Goal: Task Accomplishment & Management: Manage account settings

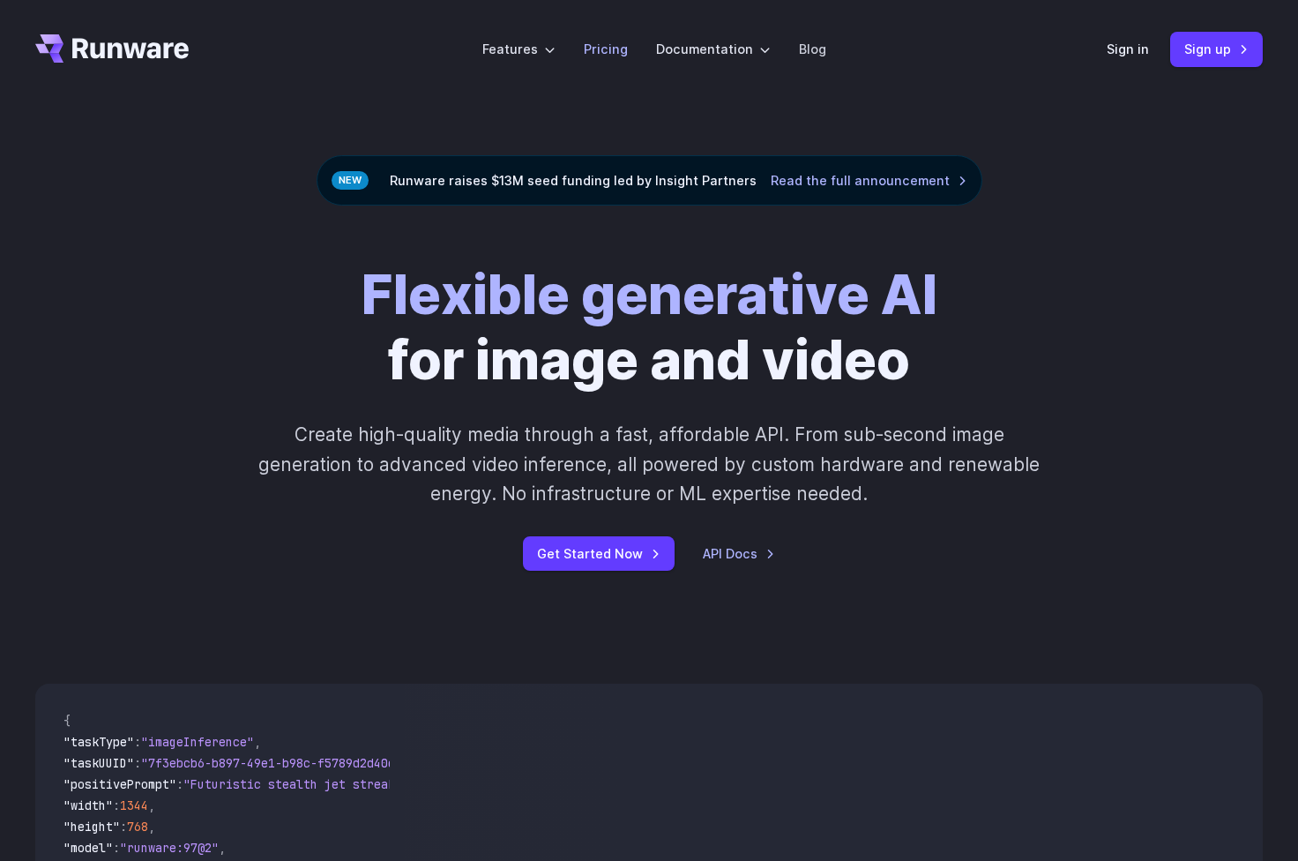
click at [610, 50] on link "Pricing" at bounding box center [606, 49] width 44 height 20
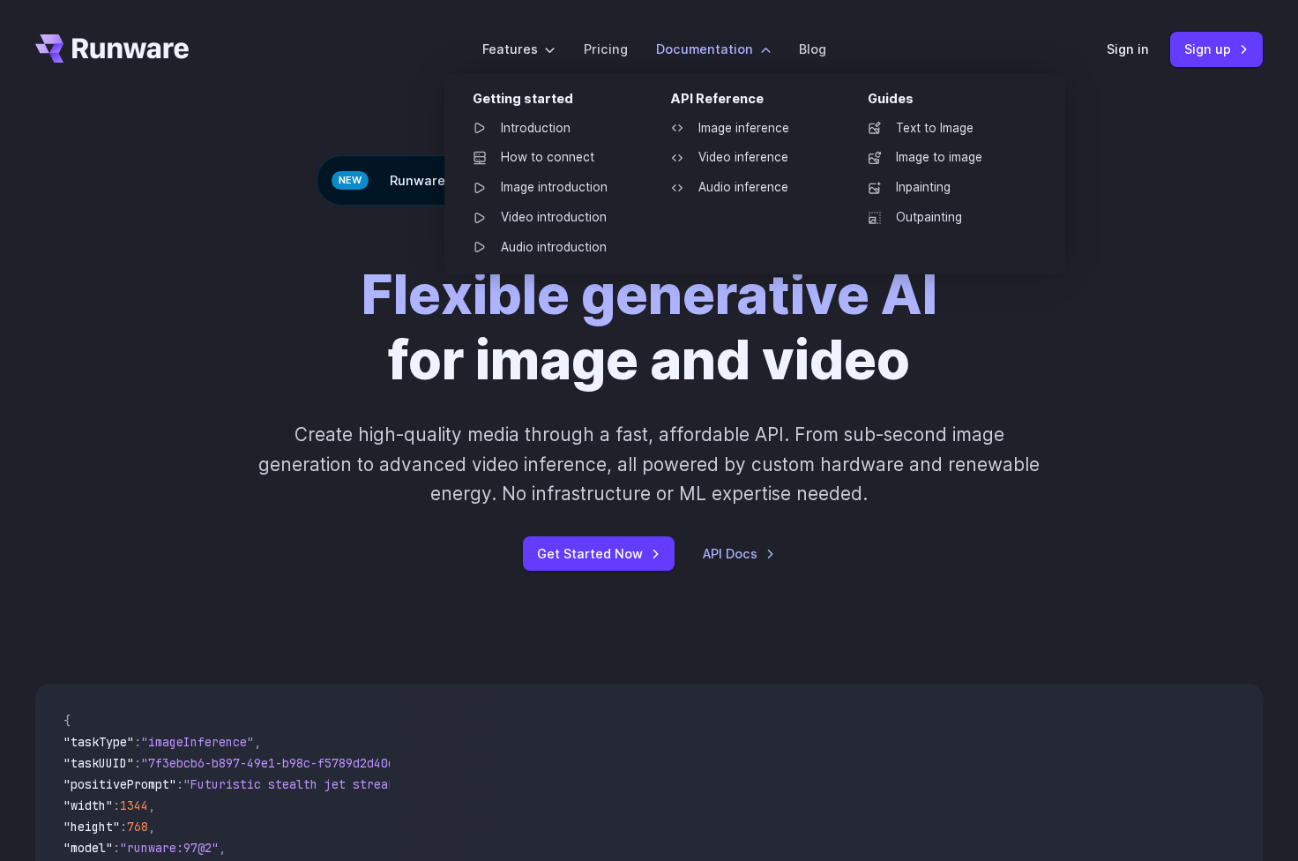
click at [724, 103] on div "API Reference" at bounding box center [754, 101] width 169 height 27
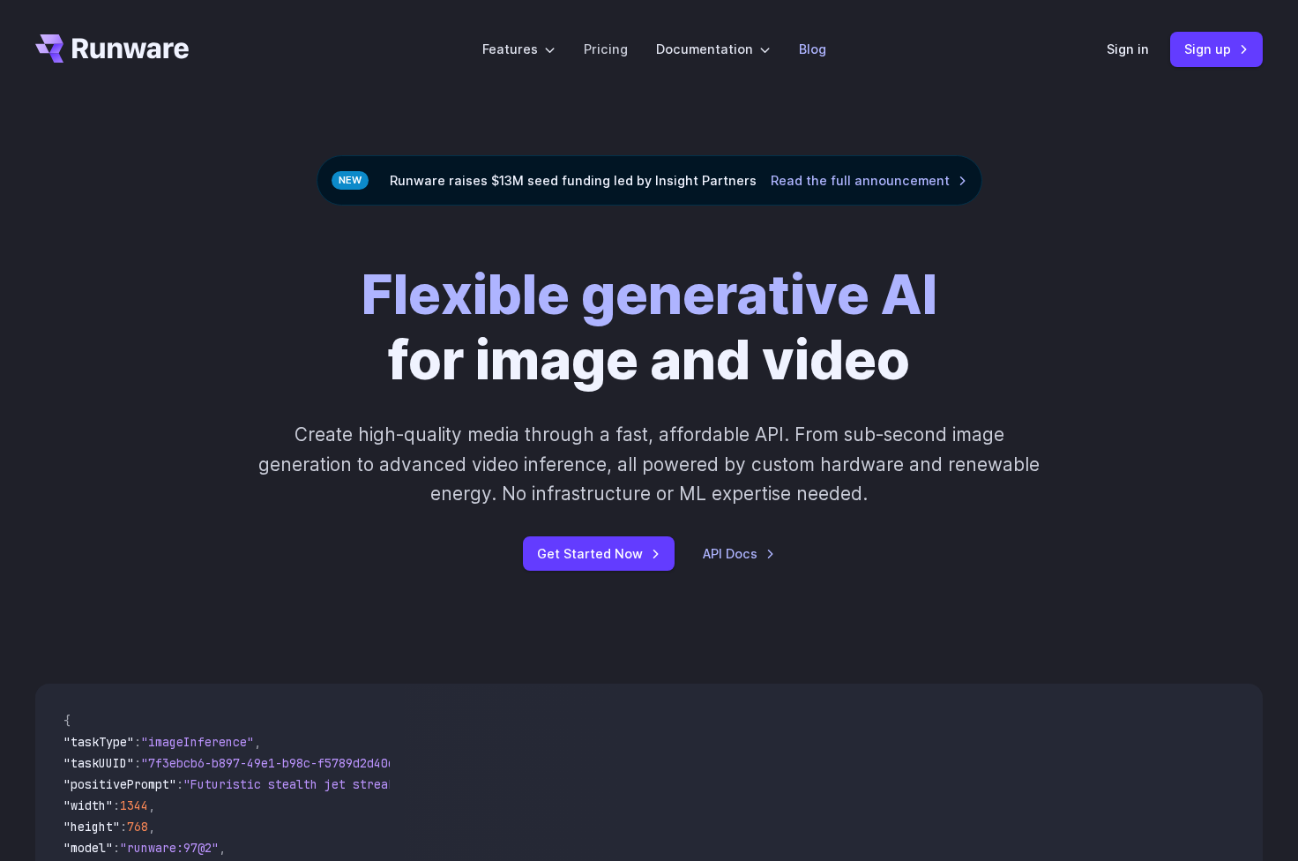
click at [799, 47] on link "Blog" at bounding box center [812, 49] width 27 height 20
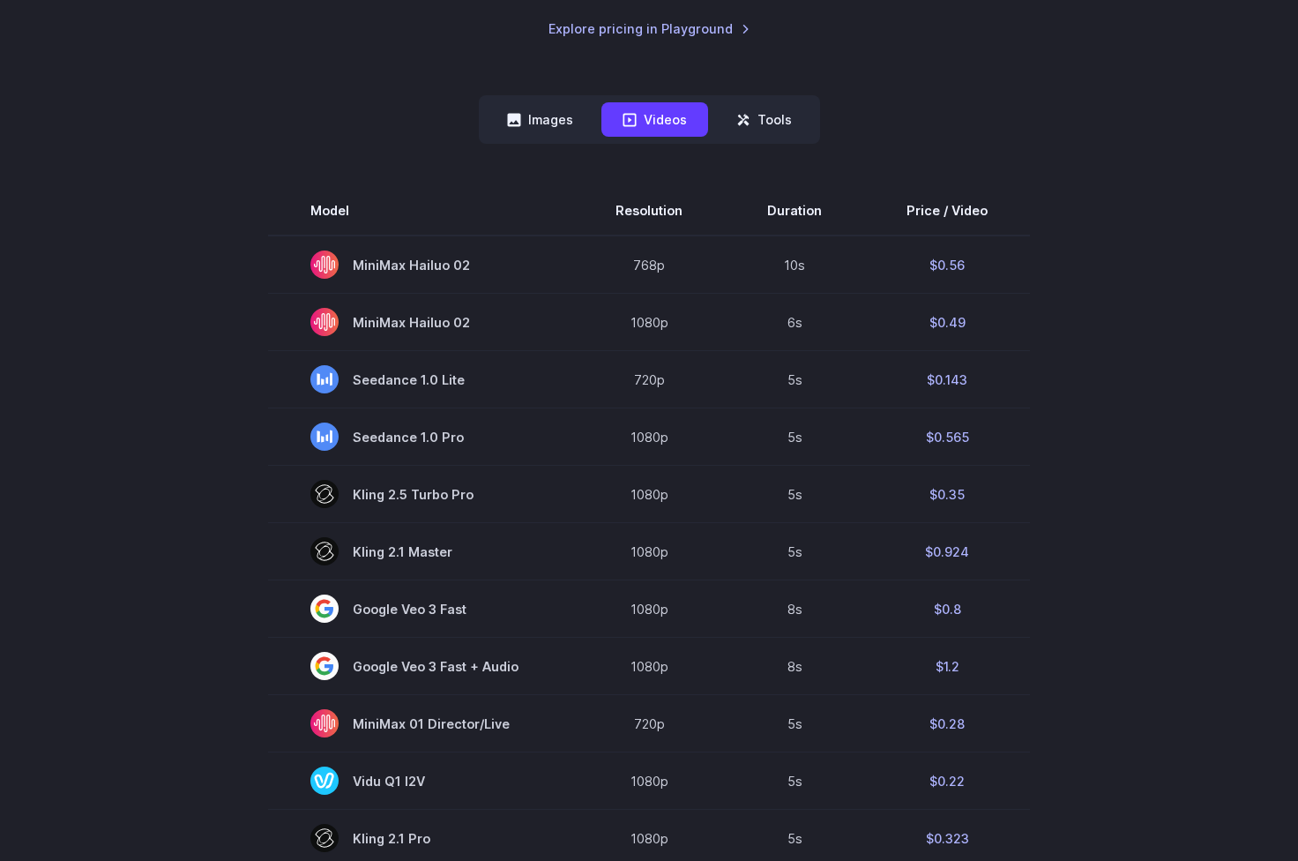
scroll to position [402, 0]
click at [544, 131] on button "Images" at bounding box center [540, 118] width 108 height 34
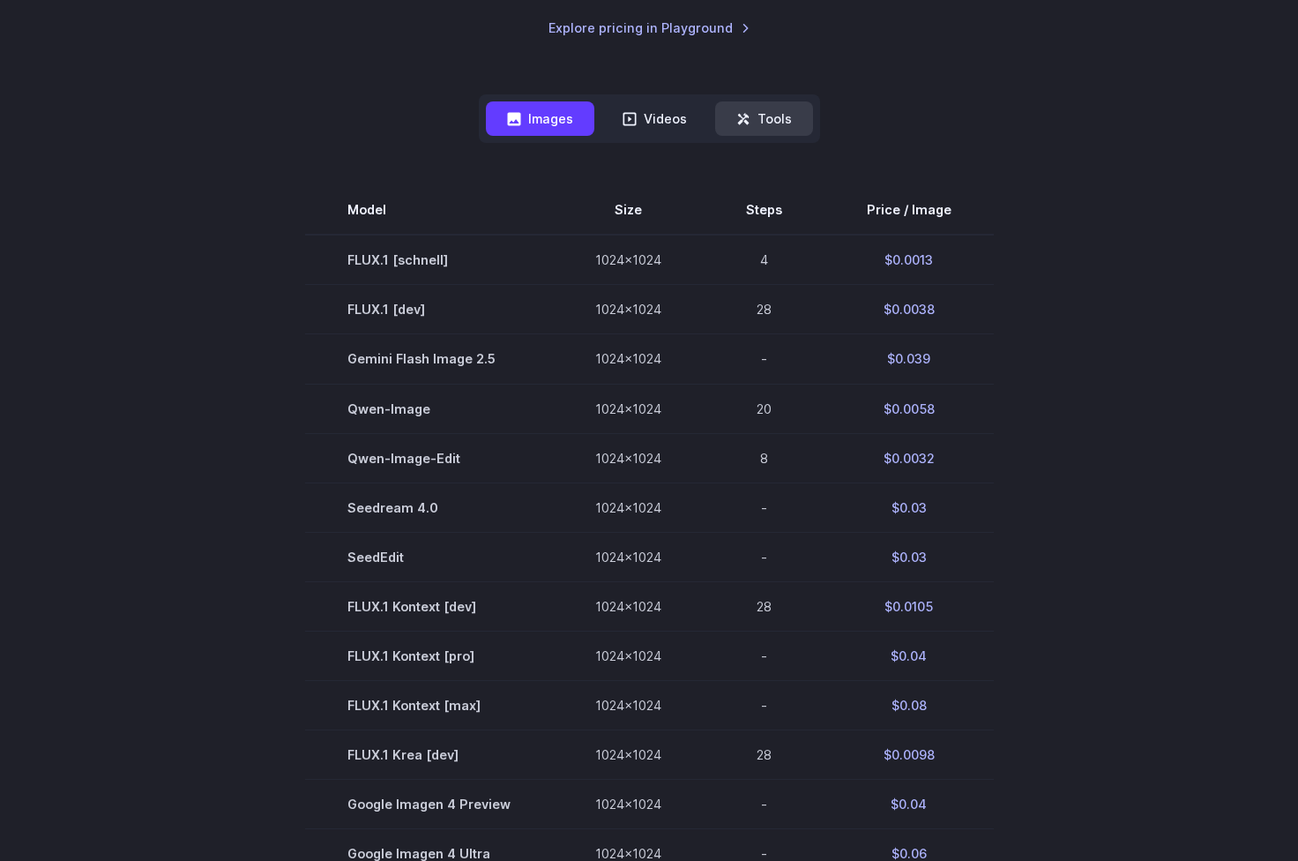
click at [732, 120] on button "Tools" at bounding box center [764, 118] width 98 height 34
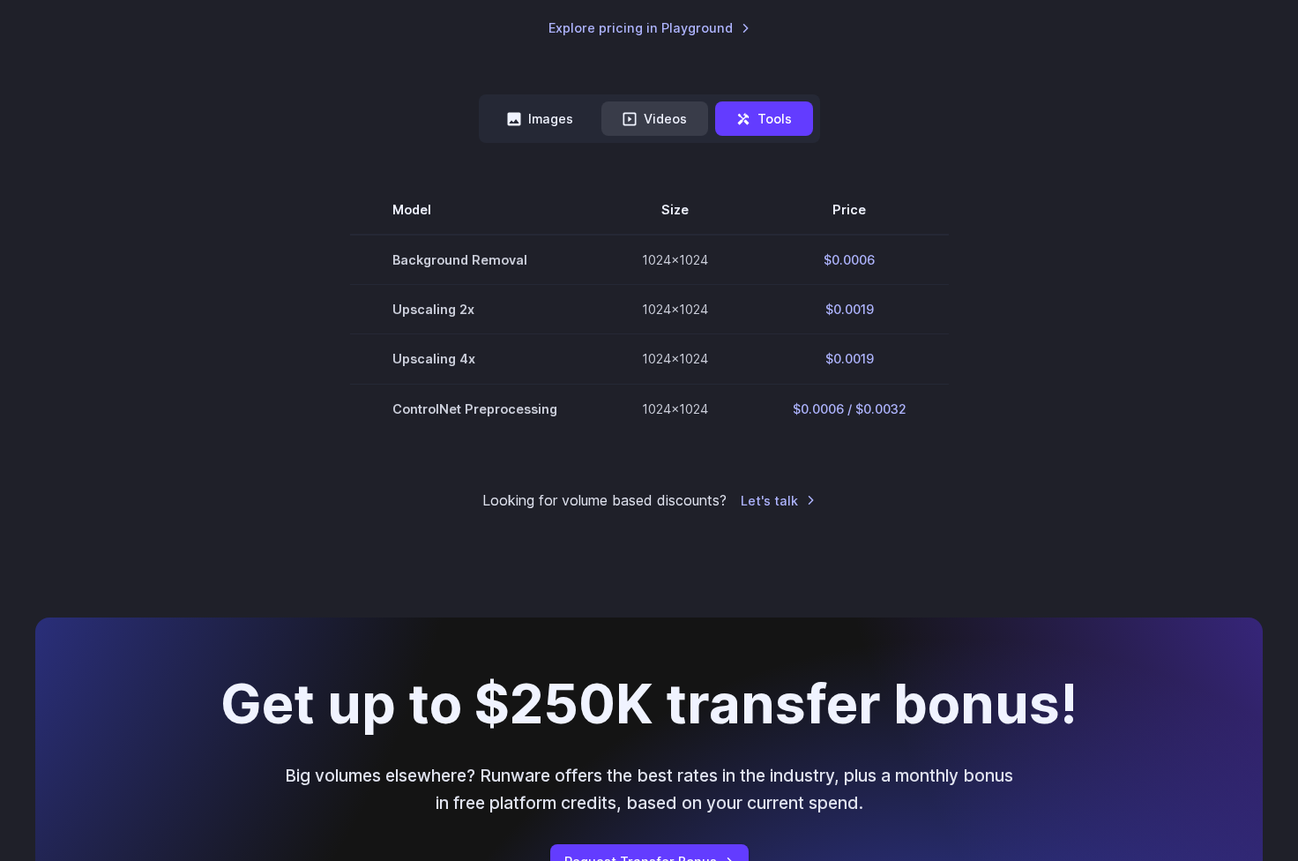
click at [677, 122] on button "Videos" at bounding box center [655, 118] width 107 height 34
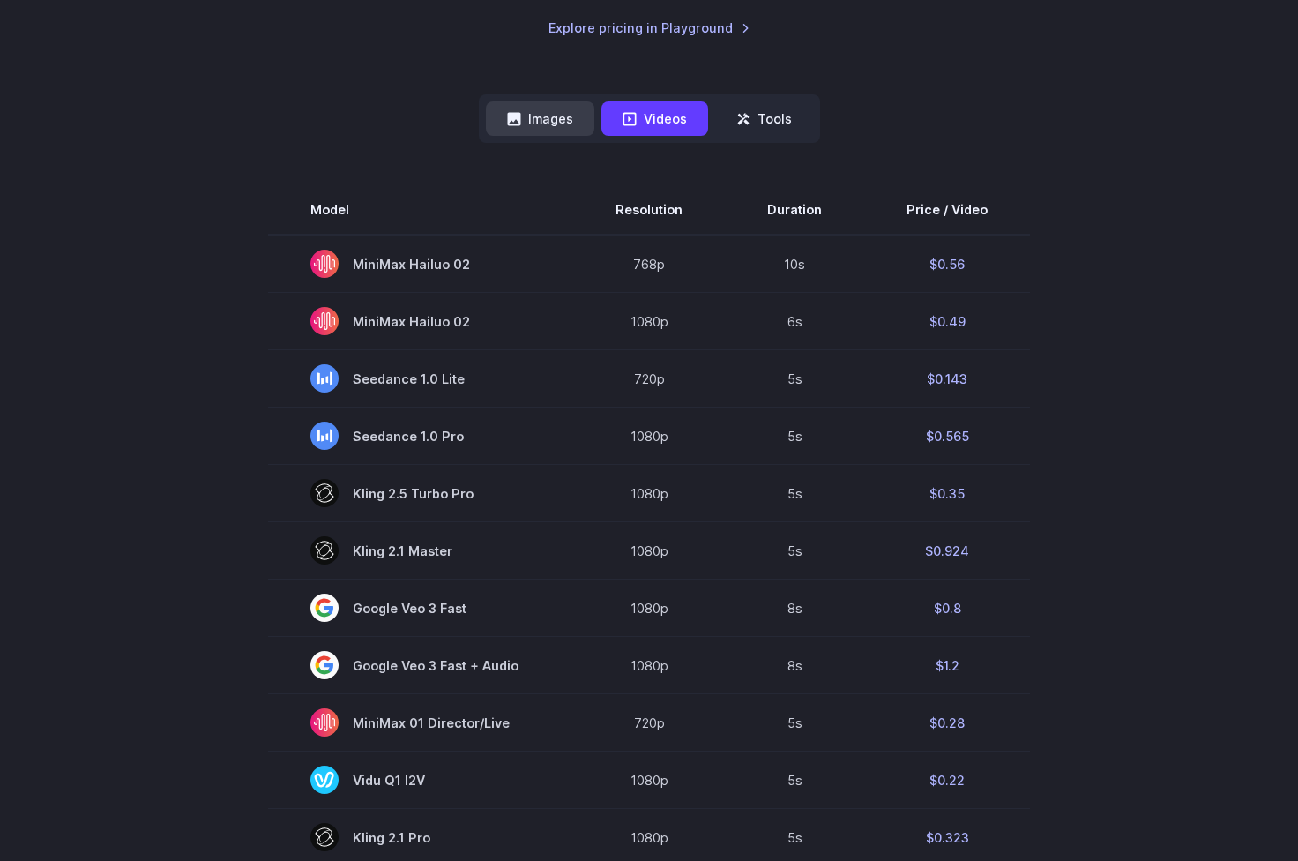
click at [586, 122] on button "Images" at bounding box center [540, 118] width 108 height 34
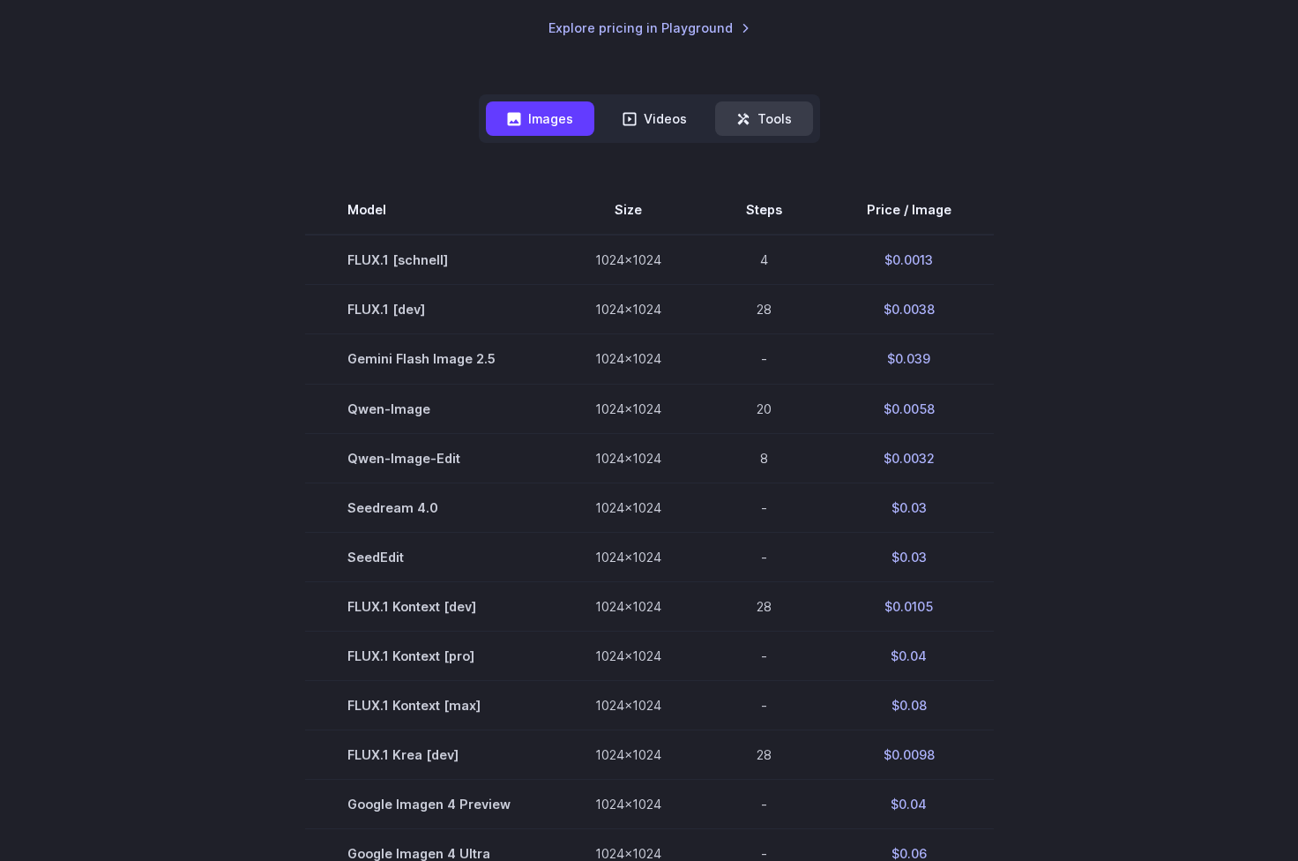
click at [737, 122] on icon at bounding box center [744, 119] width 14 height 14
click at [661, 122] on button "Videos" at bounding box center [655, 118] width 107 height 34
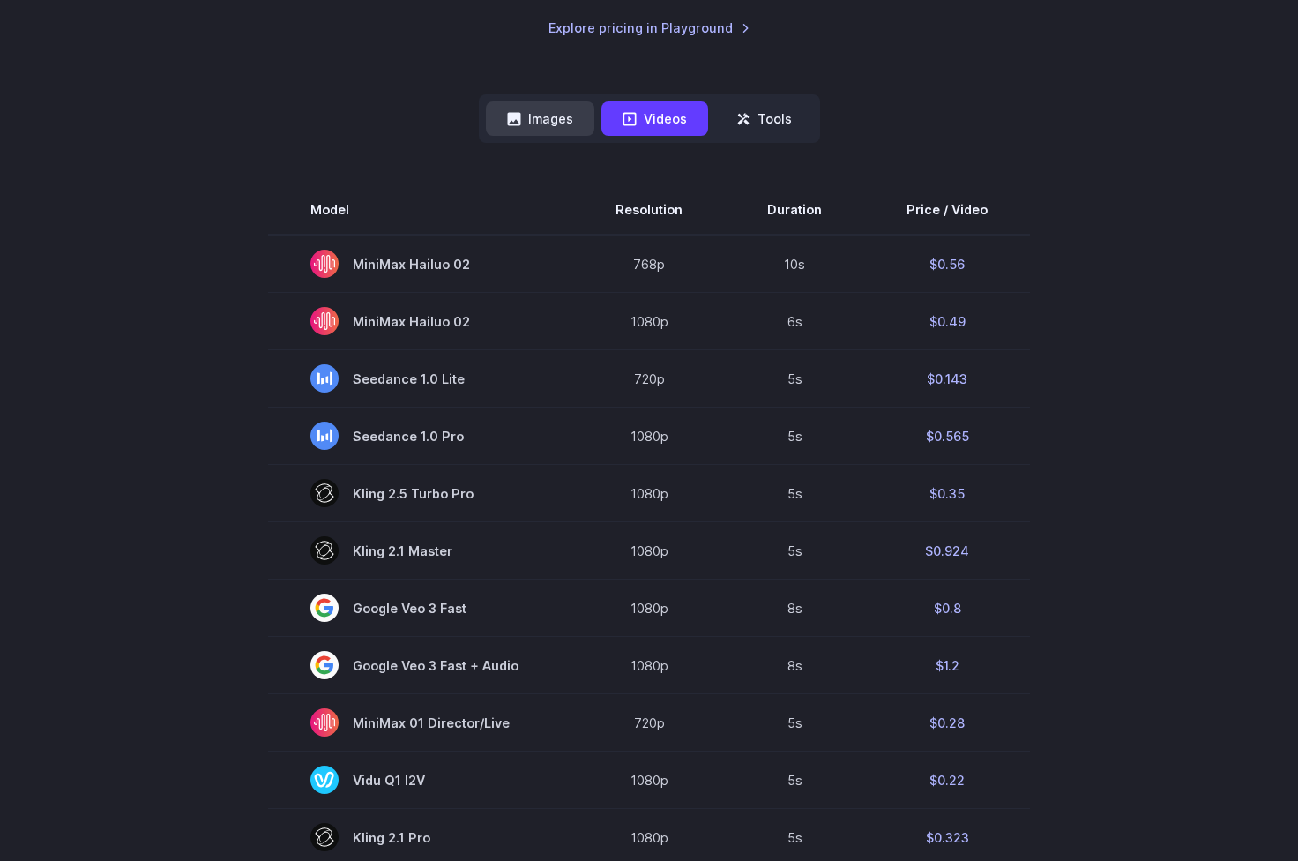
click at [559, 122] on button "Images" at bounding box center [540, 118] width 108 height 34
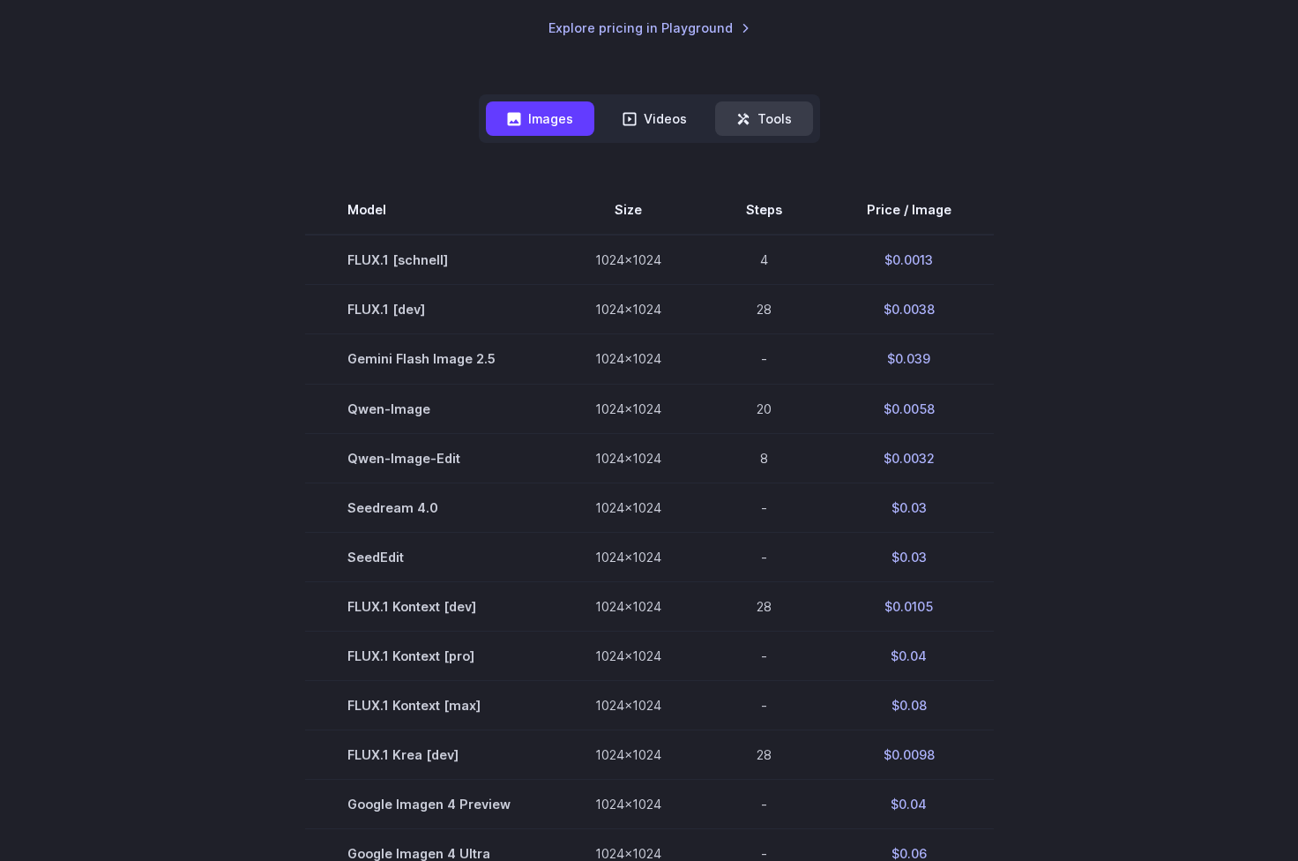
click at [743, 122] on icon at bounding box center [744, 119] width 14 height 14
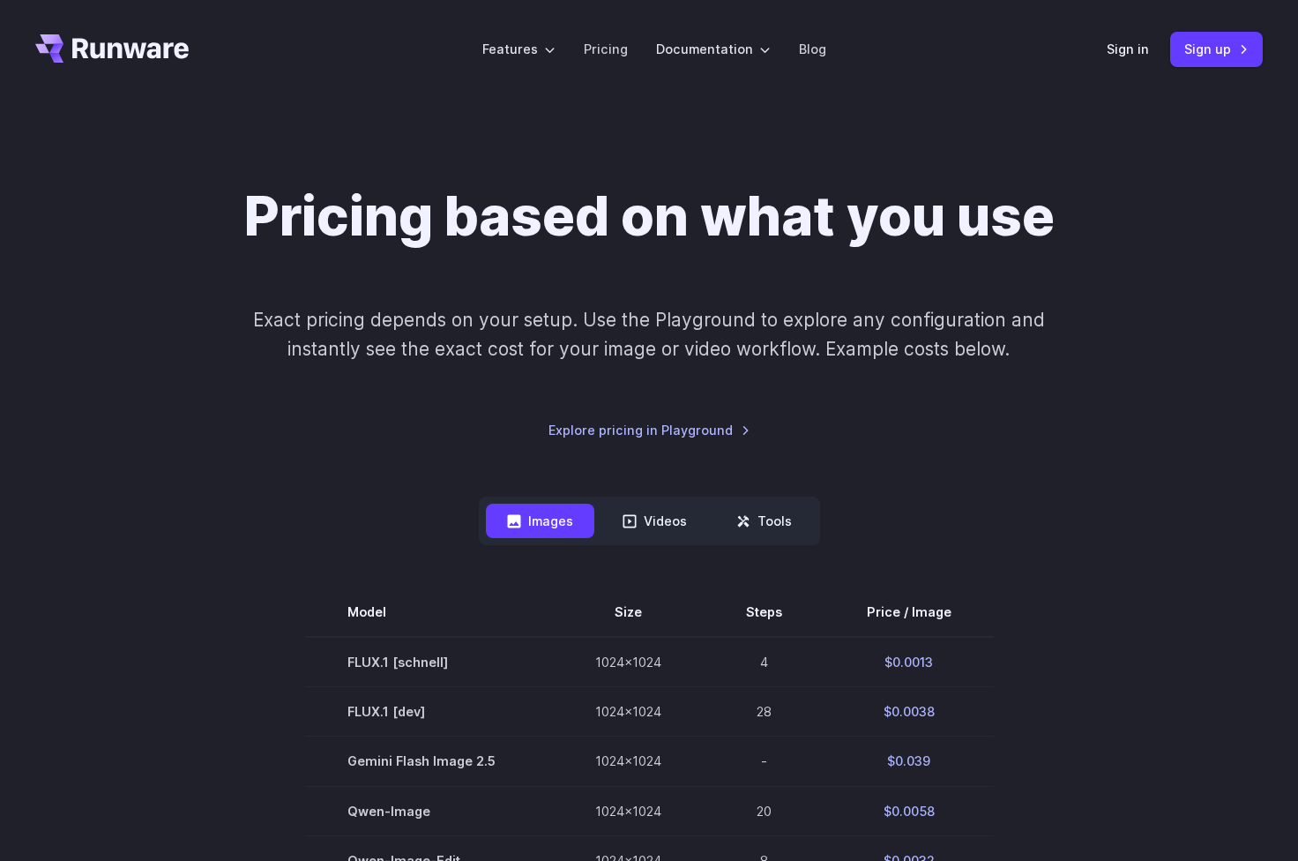
scroll to position [0, 0]
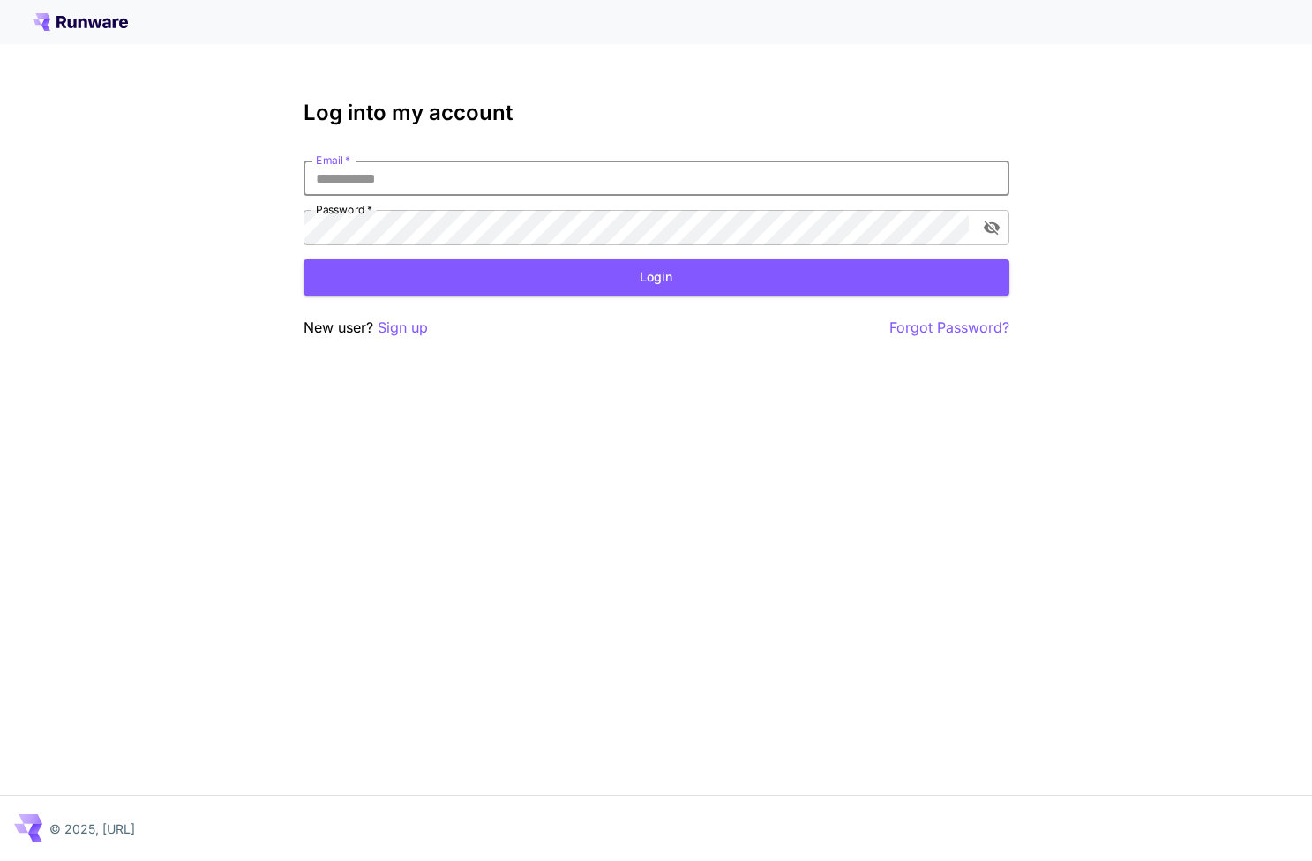
type input "**********"
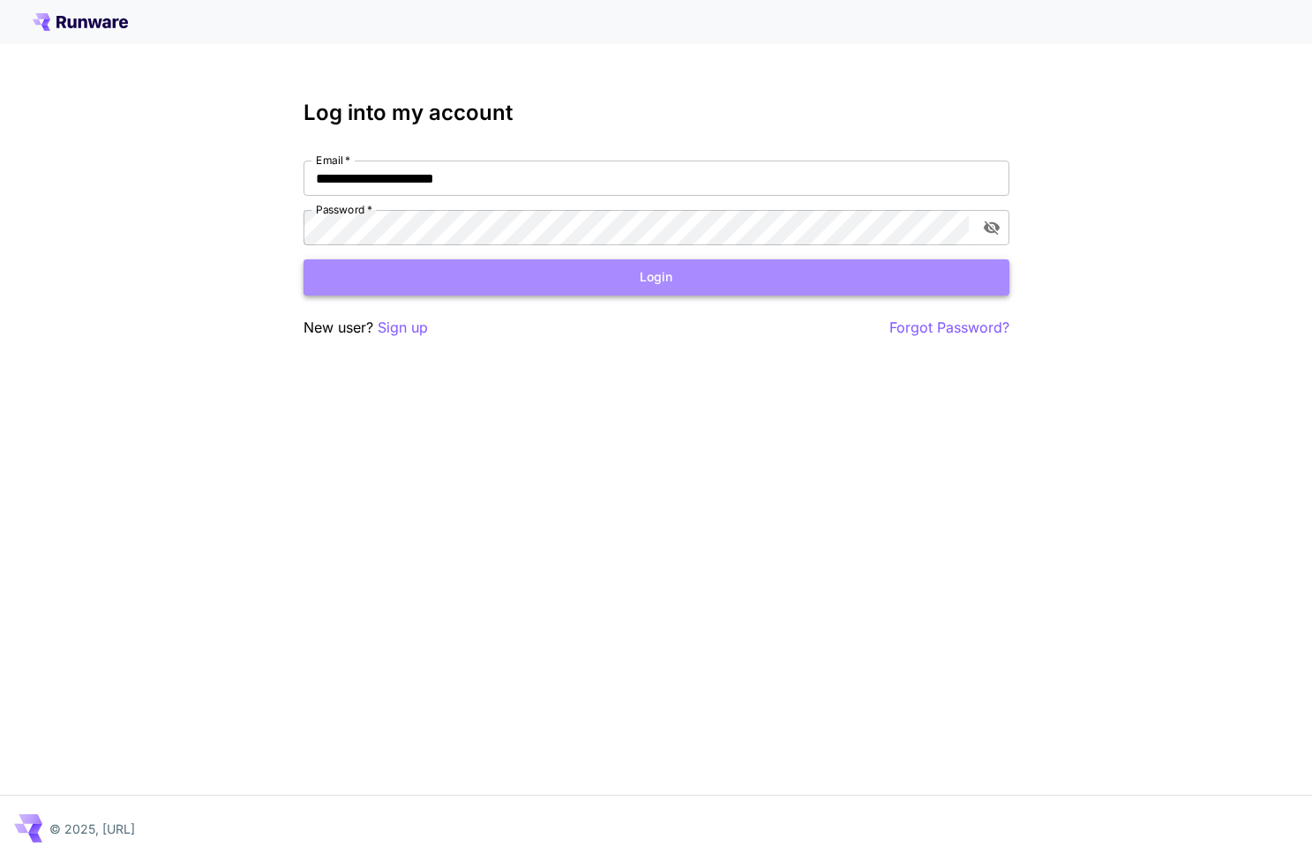
click at [656, 293] on button "Login" at bounding box center [656, 277] width 706 height 36
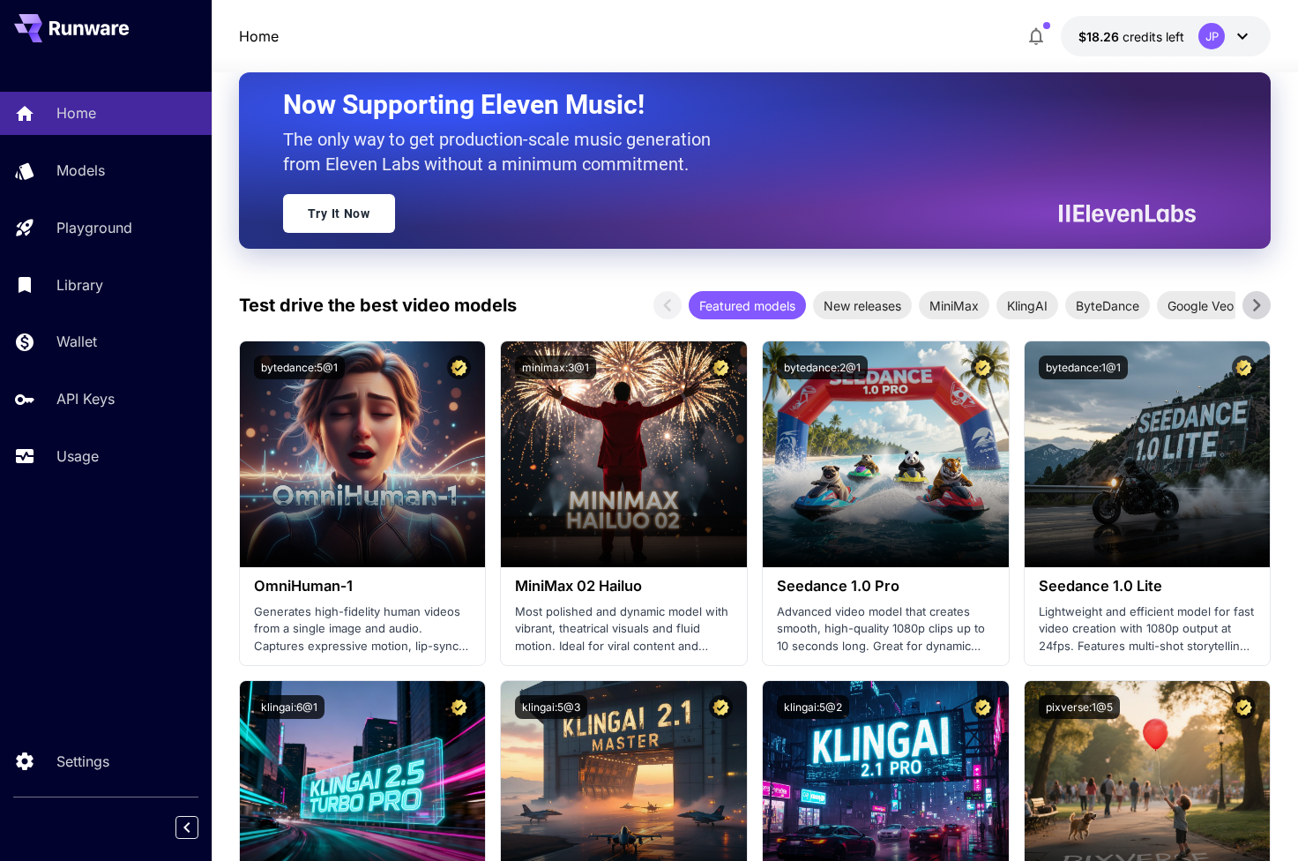
scroll to position [182, 0]
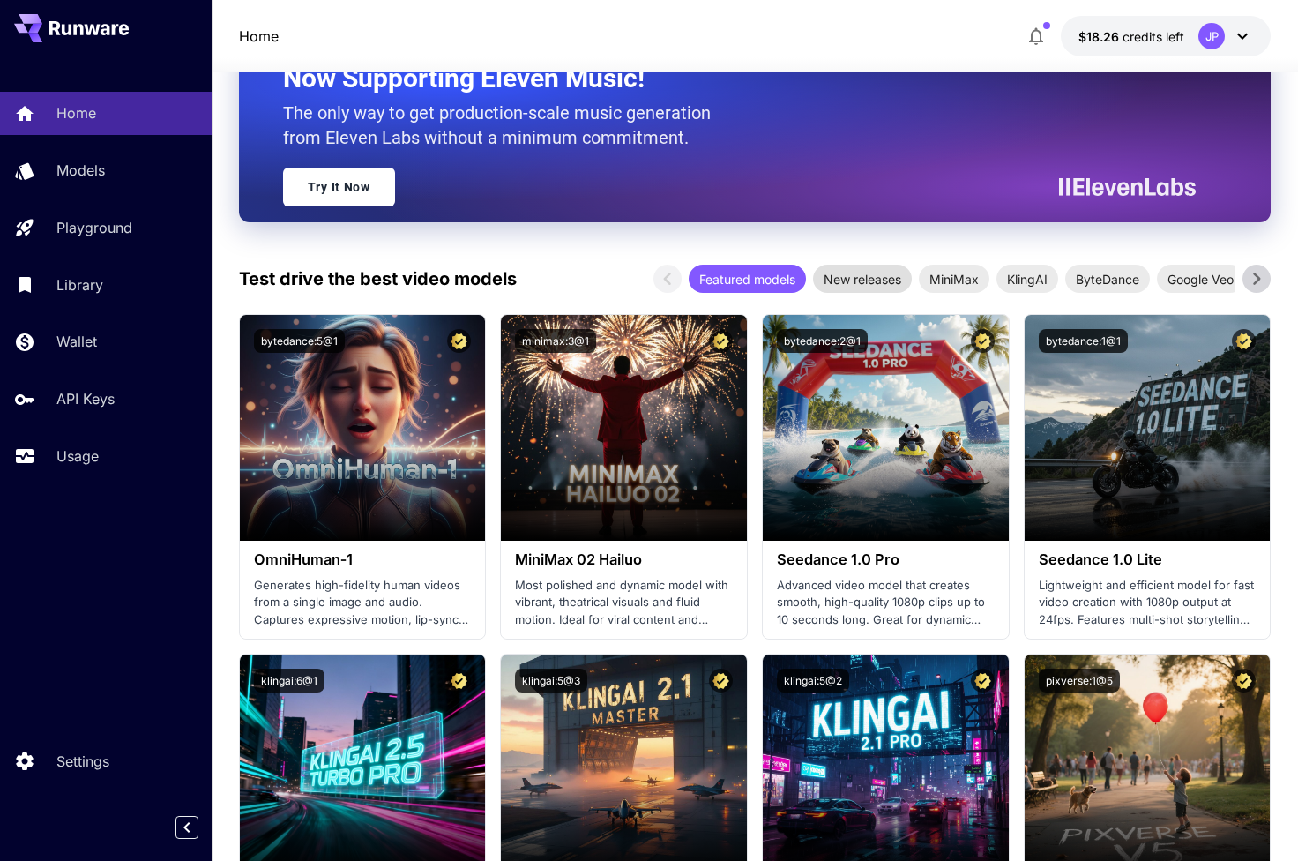
click at [869, 271] on span "New releases" at bounding box center [862, 279] width 99 height 19
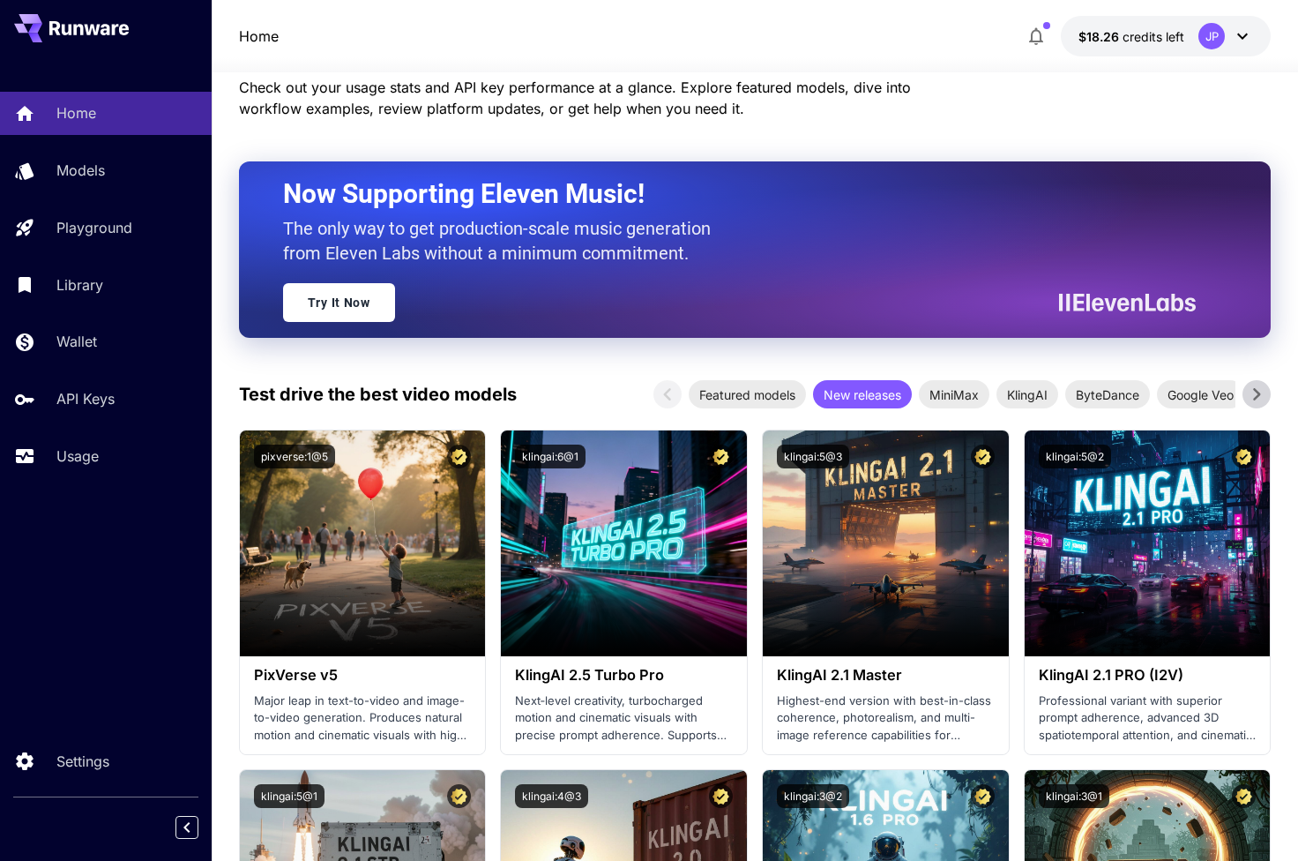
scroll to position [61, 0]
